Goal: Find specific page/section: Find specific page/section

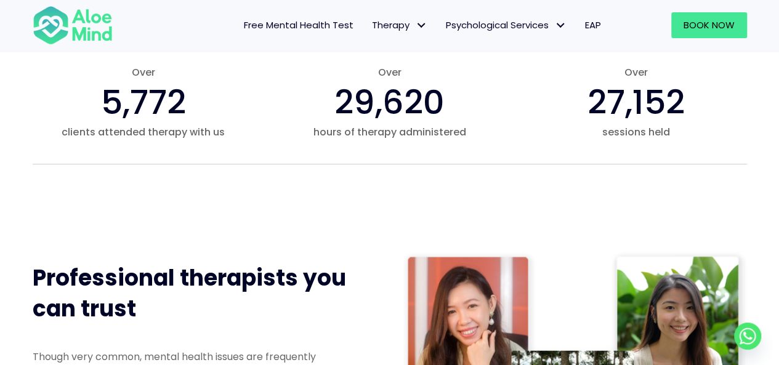
scroll to position [414, 0]
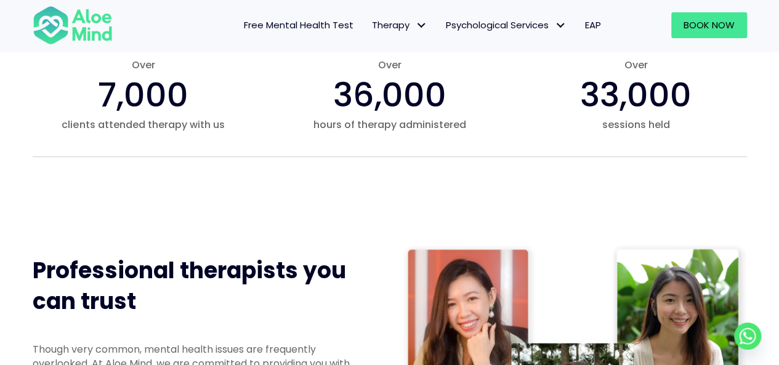
click at [589, 25] on span "EAP" at bounding box center [593, 24] width 16 height 13
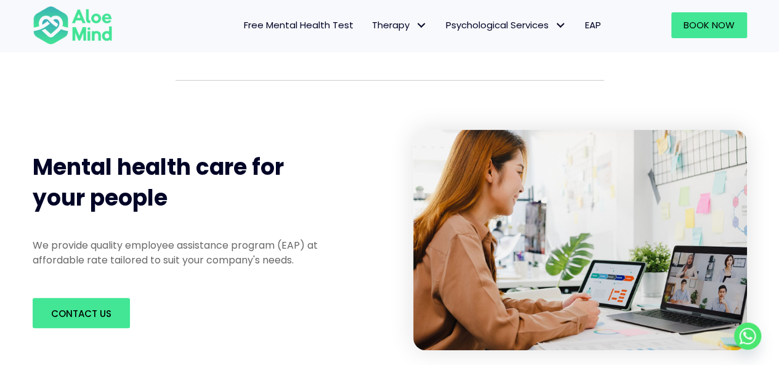
scroll to position [120, 0]
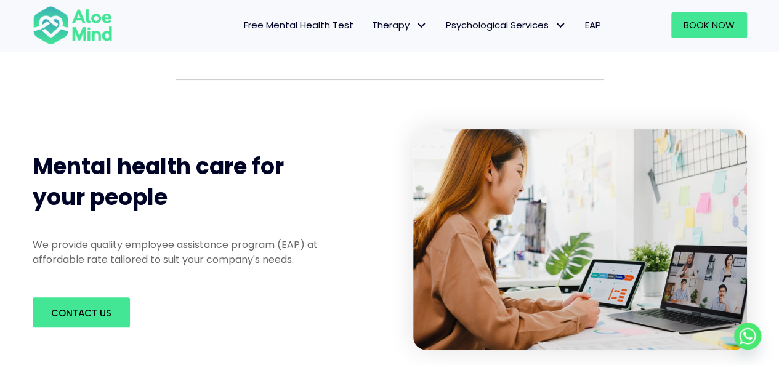
click at [589, 28] on span "EAP" at bounding box center [593, 24] width 16 height 13
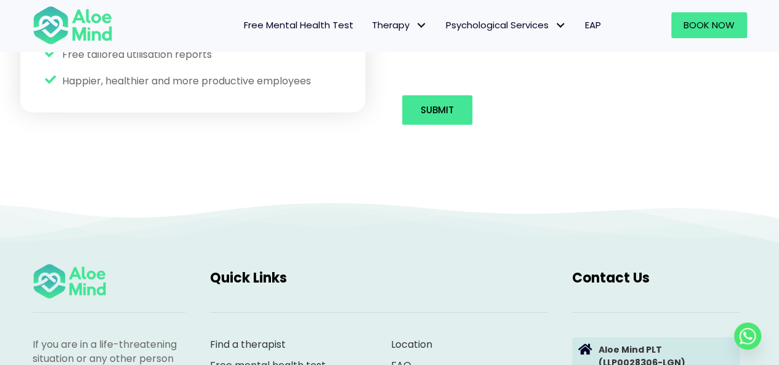
scroll to position [1868, 0]
